Goal: Information Seeking & Learning: Check status

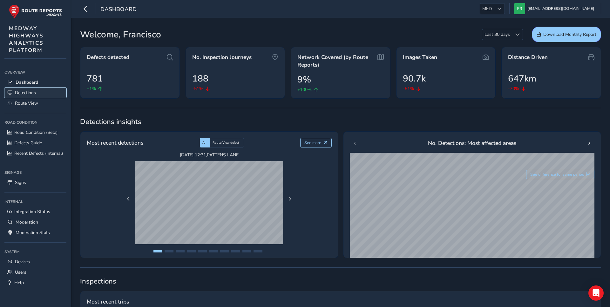
click at [34, 89] on link "Detections" at bounding box center [35, 93] width 62 height 10
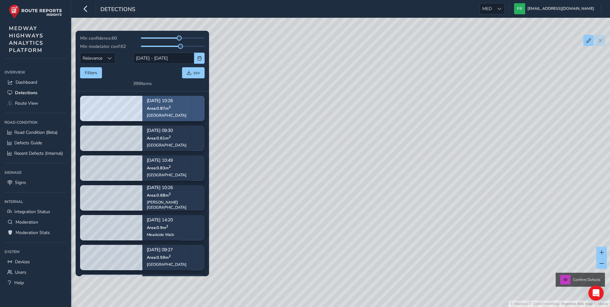
click at [174, 99] on p "[DATE] 10:26" at bounding box center [167, 101] width 40 height 4
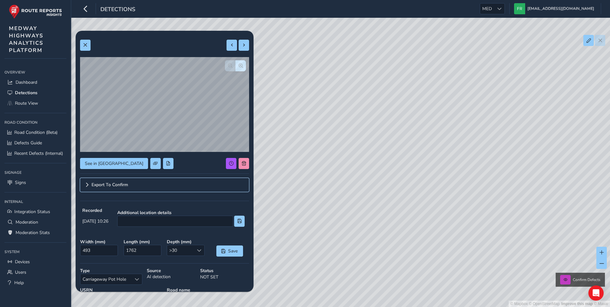
click at [89, 190] on link "Export To Confirm" at bounding box center [164, 185] width 169 height 14
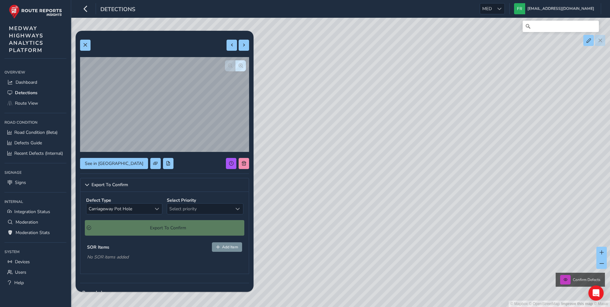
click at [502, 17] on div "Detections MED MED [EMAIL_ADDRESS][DOMAIN_NAME] Colour Scheme: Dark Dim Light L…" at bounding box center [340, 9] width 539 height 18
click at [494, 13] on span "MED" at bounding box center [487, 8] width 14 height 10
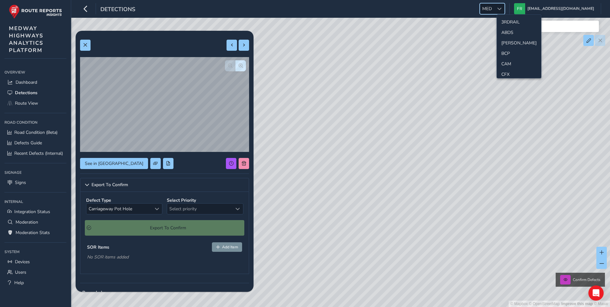
scroll to position [148, 0]
click at [507, 26] on li "[PERSON_NAME]" at bounding box center [519, 31] width 44 height 10
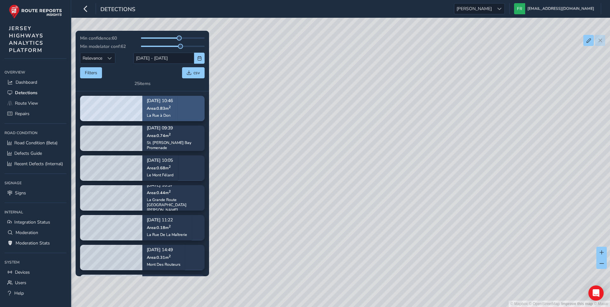
click at [177, 107] on div "[DATE] 10:46 Area: 0.83 m [STREET_ADDRESS]" at bounding box center [159, 108] width 35 height 37
